Goal: Transaction & Acquisition: Purchase product/service

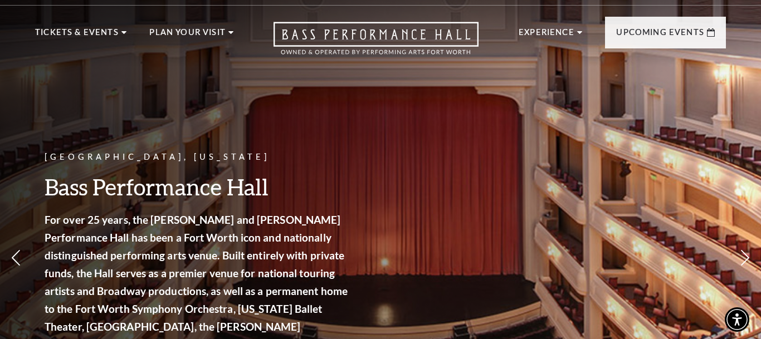
scroll to position [45, 0]
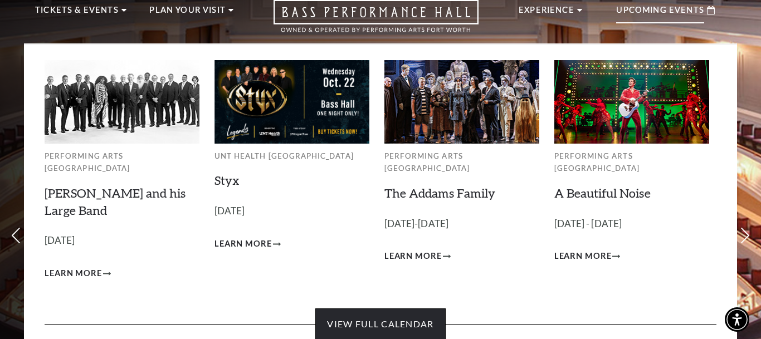
click at [344, 315] on link "View Full Calendar" at bounding box center [380, 324] width 130 height 31
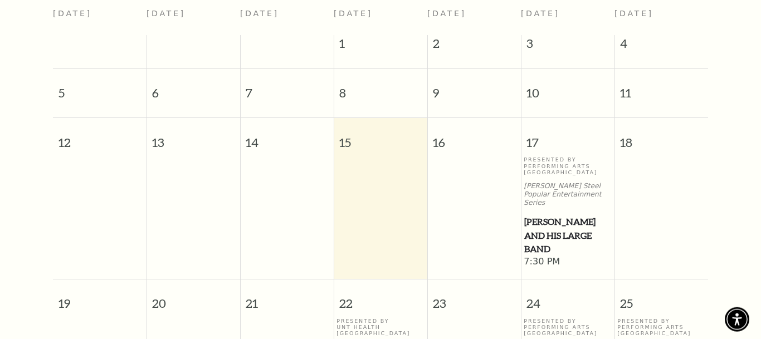
scroll to position [312, 0]
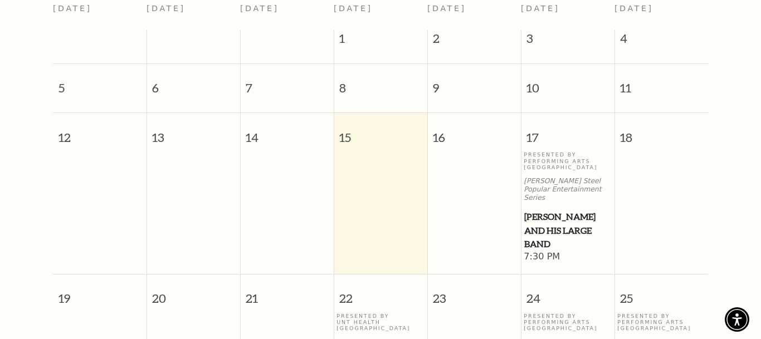
click at [563, 214] on span "[PERSON_NAME] and his Large Band" at bounding box center [568, 230] width 87 height 41
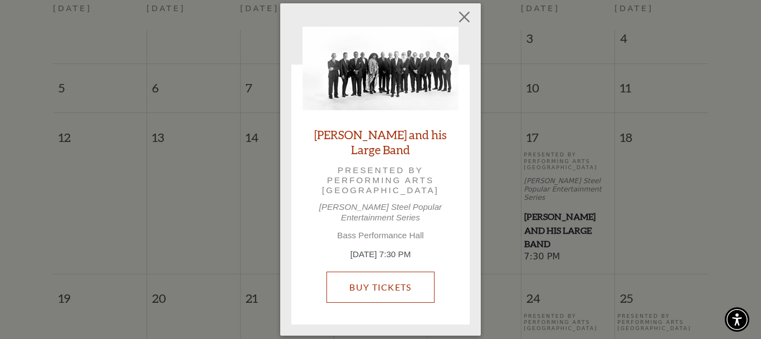
click at [374, 282] on link "Buy Tickets" at bounding box center [381, 287] width 108 height 31
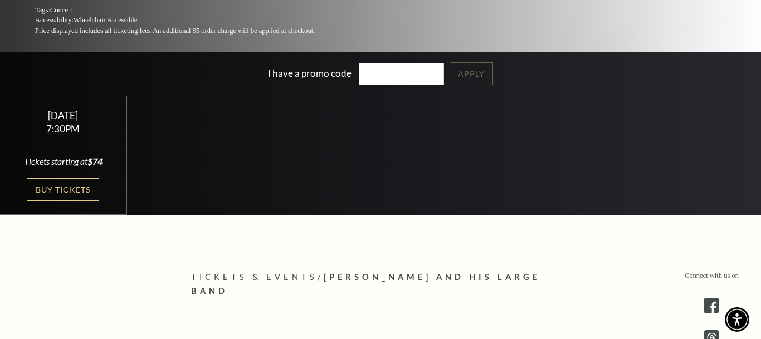
scroll to position [220, 0]
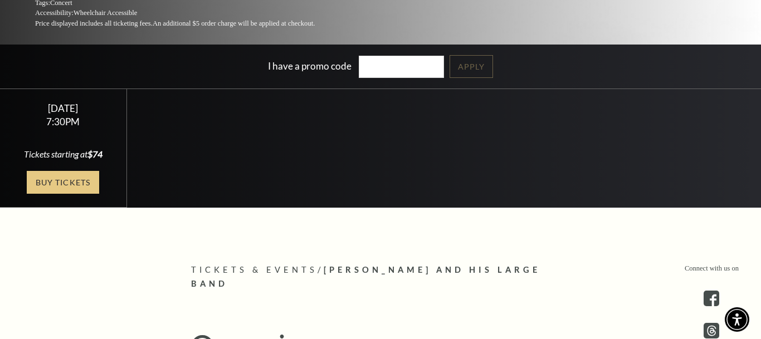
click at [59, 183] on link "Buy Tickets" at bounding box center [63, 182] width 72 height 23
